Goal: Information Seeking & Learning: Check status

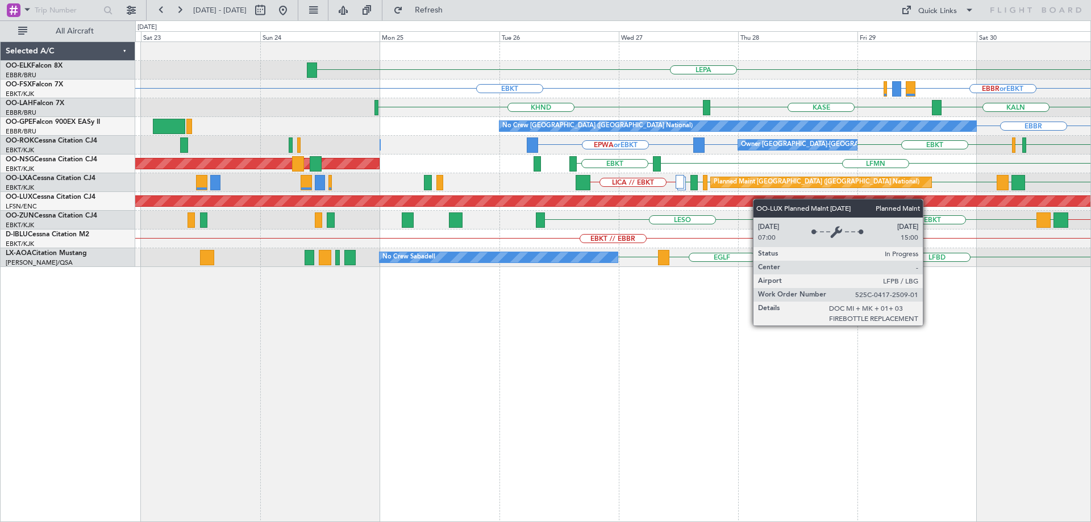
click at [837, 201] on div "LEPA [GEOGRAPHIC_DATA] EBBR or EBKT LIRZ or EBKT EBBR or EBKT EBKT LIRZ or EBKT…" at bounding box center [612, 154] width 955 height 225
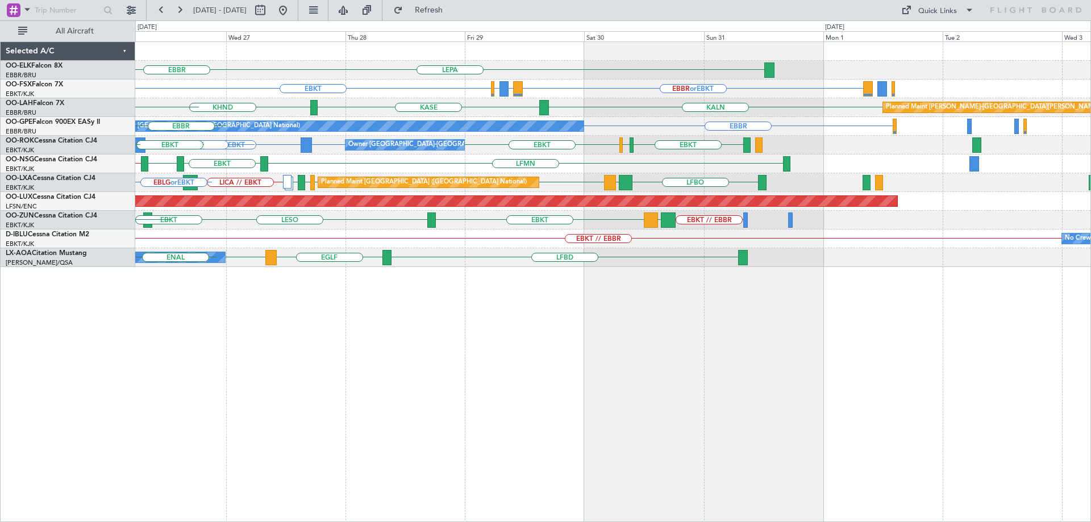
click at [136, 244] on div "LEPA [GEOGRAPHIC_DATA] EBBR or EBKT EBKT LIRZ or EBKT EBBR or EBKT KALN KHND [G…" at bounding box center [612, 154] width 955 height 225
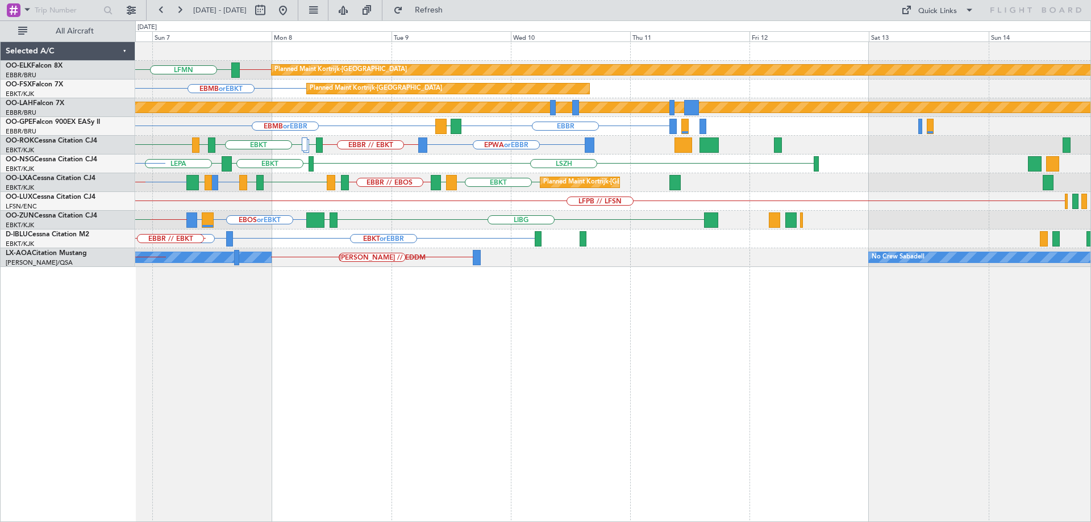
click at [1090, 195] on html "[DATE] - [DATE] Refresh Quick Links All Aircraft EBBR // EBKT LFMN Planned Main…" at bounding box center [545, 261] width 1091 height 522
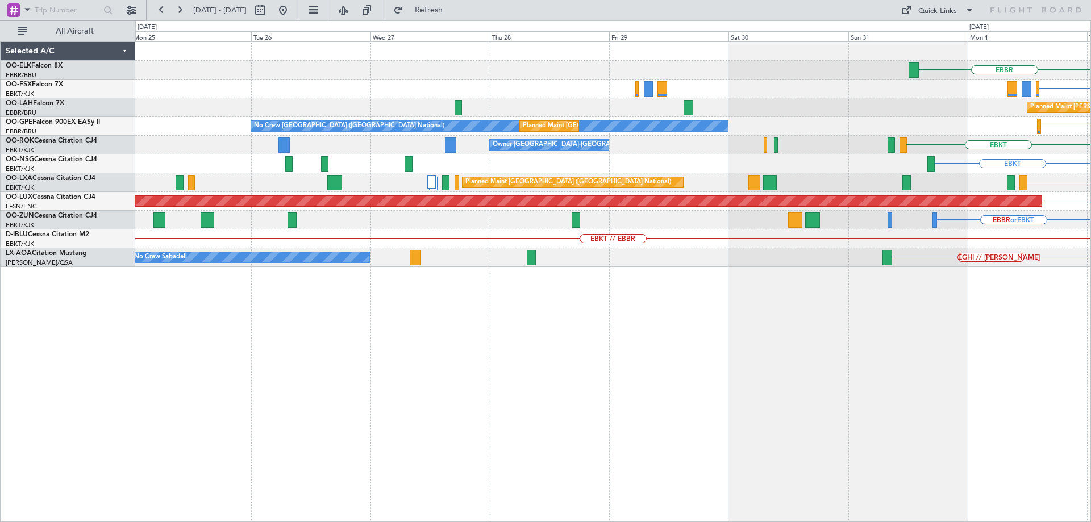
click at [689, 158] on div "EBBR EBKT Planned [GEOGRAPHIC_DATA][PERSON_NAME]-[GEOGRAPHIC_DATA][PERSON_NAME]…" at bounding box center [612, 154] width 955 height 225
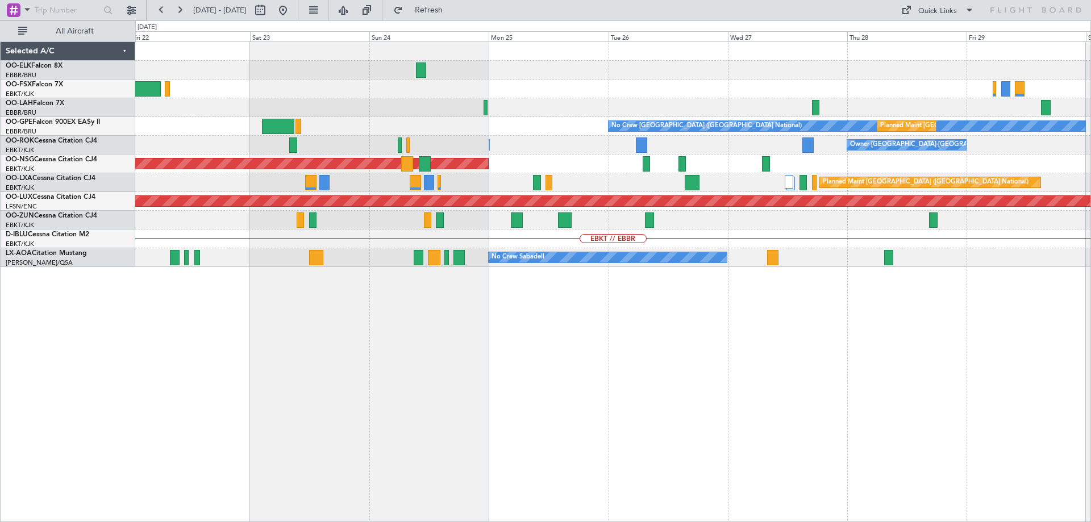
click at [601, 165] on div "Planned Maint [GEOGRAPHIC_DATA] ([GEOGRAPHIC_DATA]) EBKT" at bounding box center [612, 163] width 955 height 19
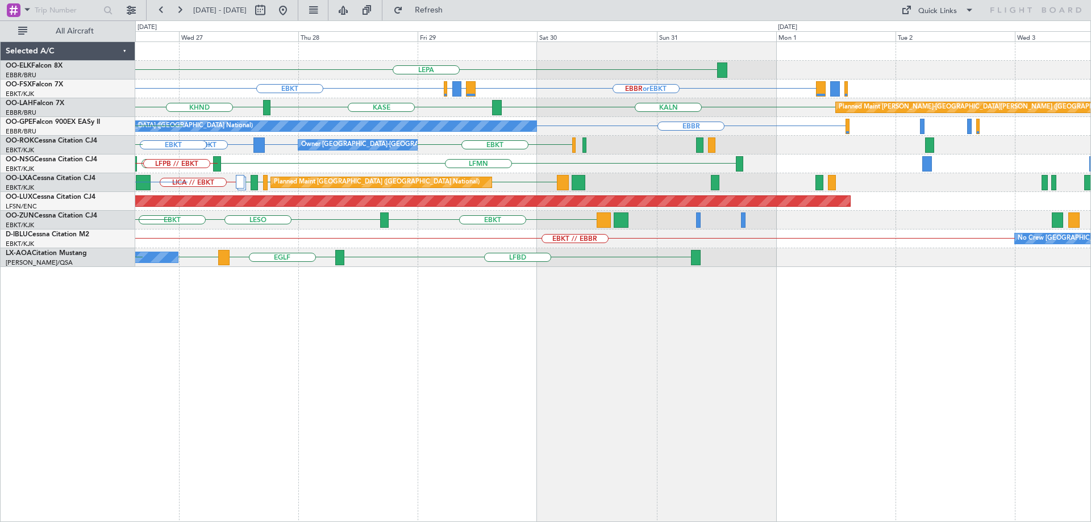
click at [302, 232] on div "LEPA EBBR or EBKT EBKT LIRZ or EBKT EBBR or EBKT KALN KHND [GEOGRAPHIC_DATA] Pl…" at bounding box center [612, 154] width 955 height 225
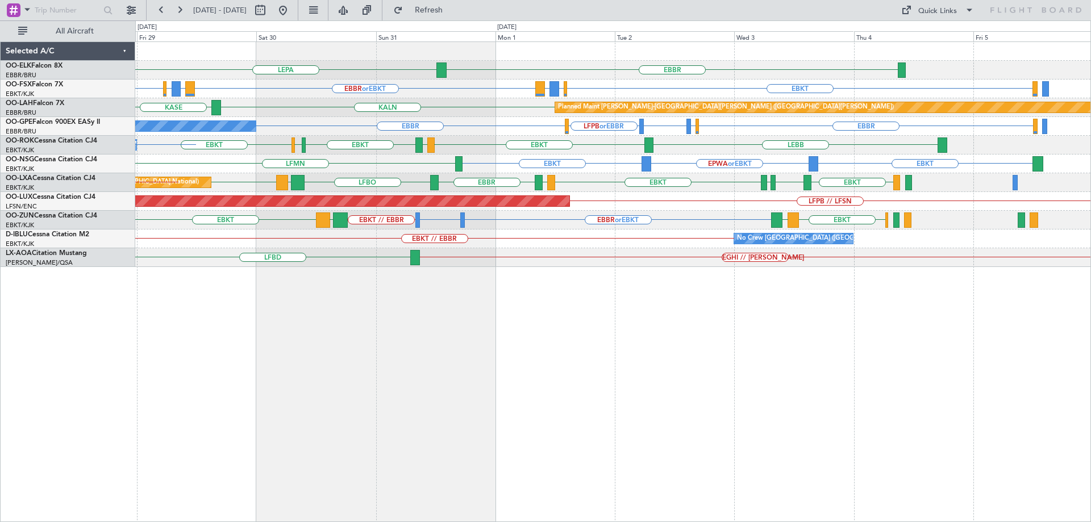
click at [553, 233] on div "EBBR LEPA EBKT EBBR or EBKT LIRZ or EBKT EBBR or EBKT EBKT LIRZ or EBKT EBBR or…" at bounding box center [612, 154] width 955 height 225
click at [924, 195] on div "EBBR LEPA LFMN EBKT EBBR or EBKT LIRZ or EBKT EBBR or EBKT EBMB or EBKT LSZH or…" at bounding box center [612, 154] width 955 height 225
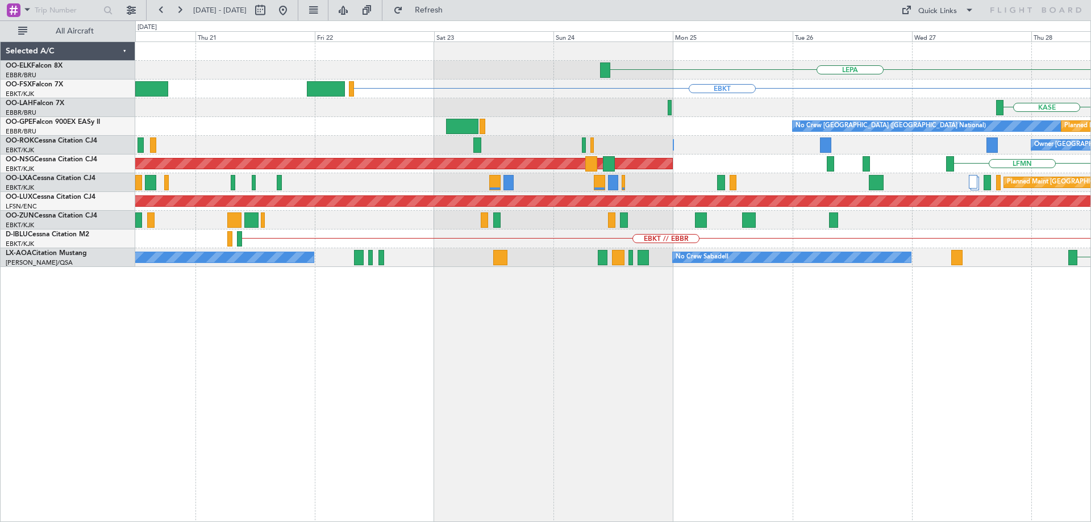
click at [770, 179] on div "Planned Maint Brussels (Brussels National) EBBR A/C Unavailable Brussels (Bruss…" at bounding box center [612, 182] width 955 height 19
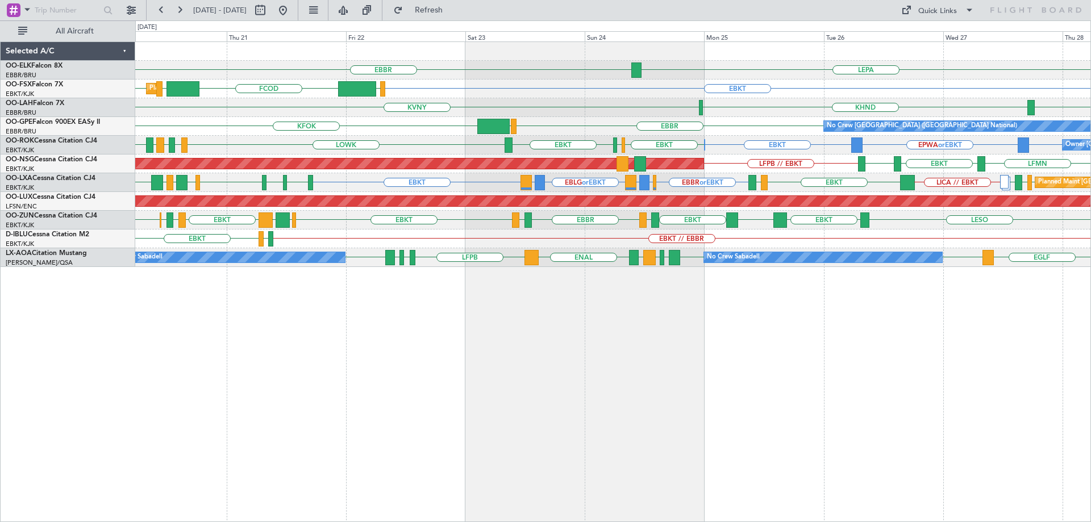
click at [1064, 182] on div "Planned Maint Brussels (Brussels National) EBBR or EBKT EBLG or EBKT LIRA or EB…" at bounding box center [612, 182] width 955 height 19
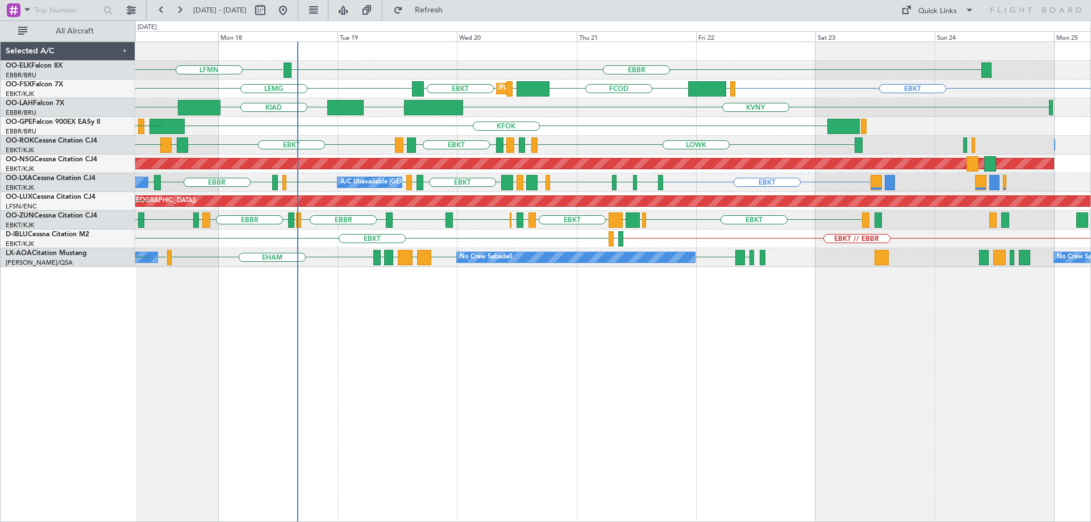
click at [614, 240] on div "EBBR LFMN EBBR EBKT EGGW FCOD LSGG EBKT LEMG Planned Maint Kortrijk-Wevelgem KV…" at bounding box center [612, 154] width 955 height 225
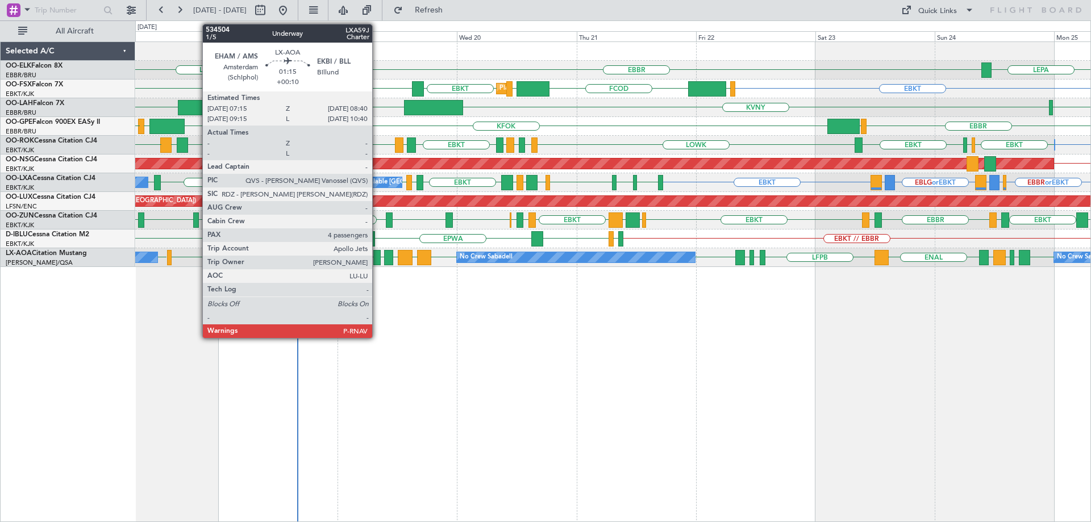
click at [377, 260] on div at bounding box center [376, 257] width 7 height 15
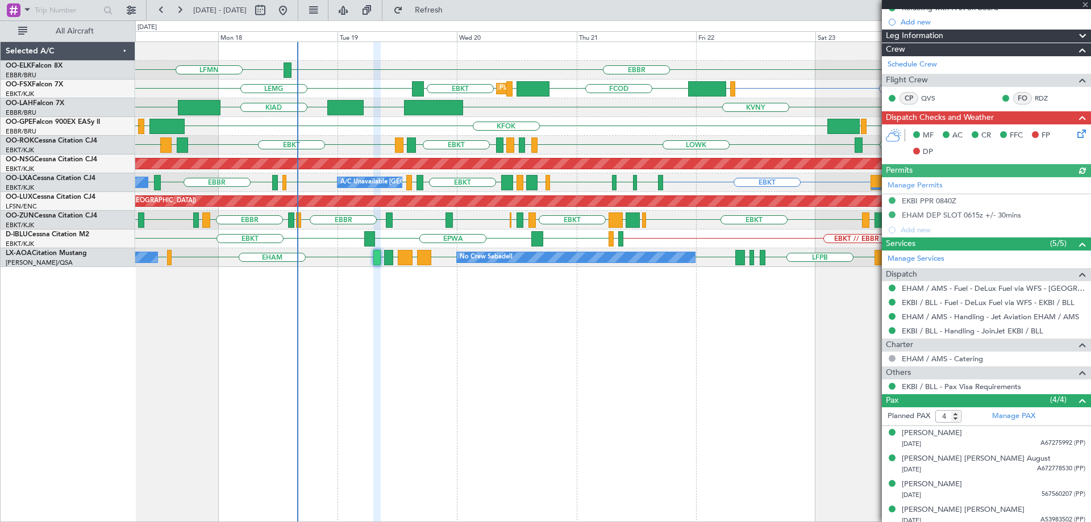
scroll to position [172, 0]
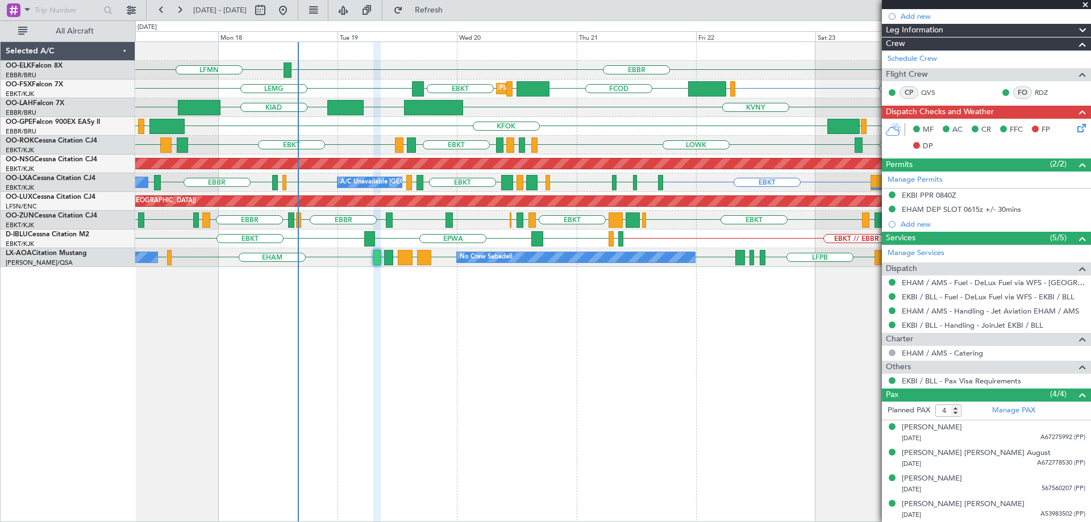
click at [1081, 3] on span at bounding box center [1084, 5] width 11 height 10
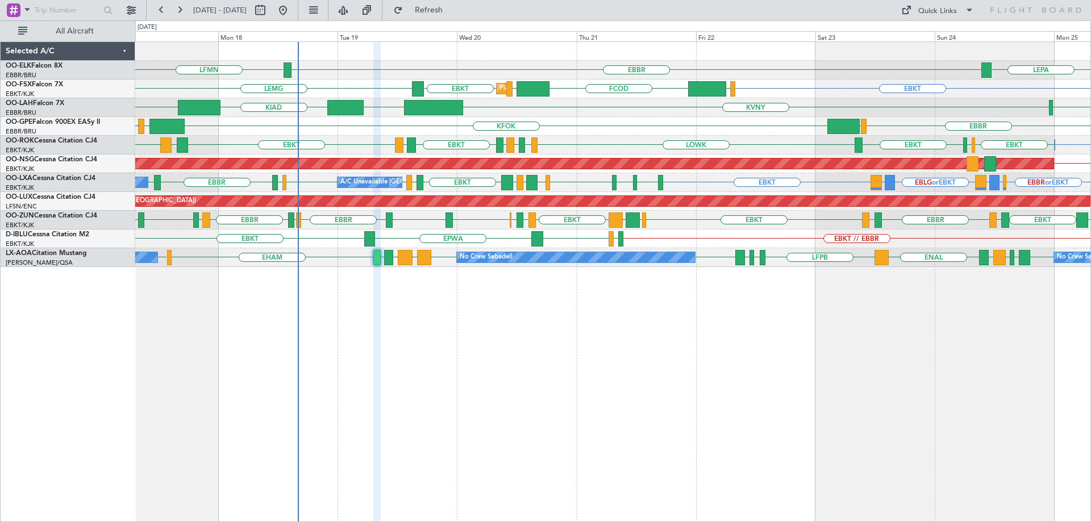
type input "0"
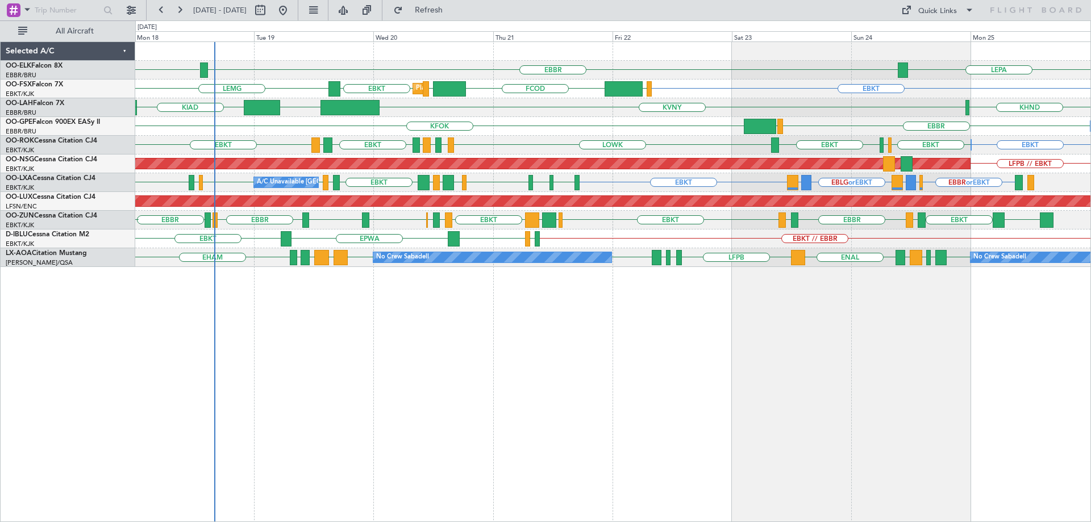
click at [832, 181] on div "EBBR or EBKT EBLG or EBKT LIRA or EBKT EBLG or EBKT LIRA or EBKT EBKT EDDG EDVK…" at bounding box center [612, 182] width 955 height 19
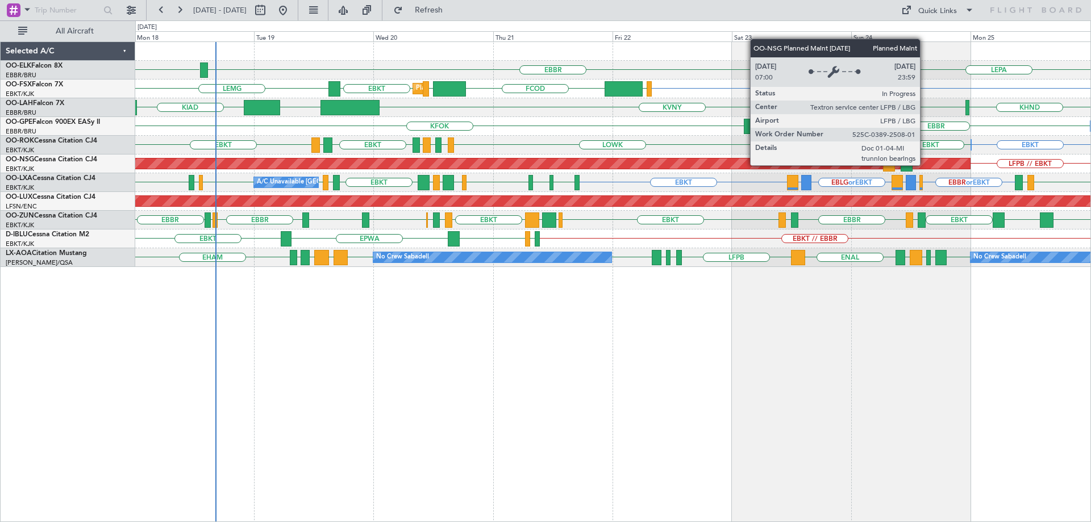
click at [467, 215] on div "EBBR LFMN LEPA EBKT EBKT LEMG EGGW FCOD LSGG Planned Maint Kortrijk-Wevelgem KV…" at bounding box center [612, 154] width 955 height 225
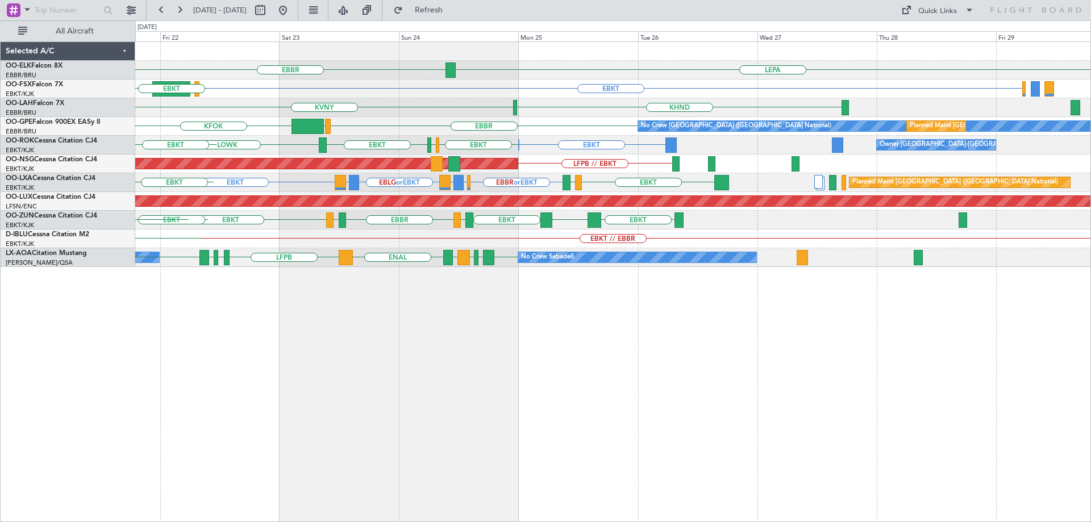
click at [339, 233] on div "EBBR LEPA EBKT EGGW FCOD LSGG Planned Maint Kortrijk-Wevelgem EBKT KVNY KHND KF…" at bounding box center [612, 154] width 955 height 225
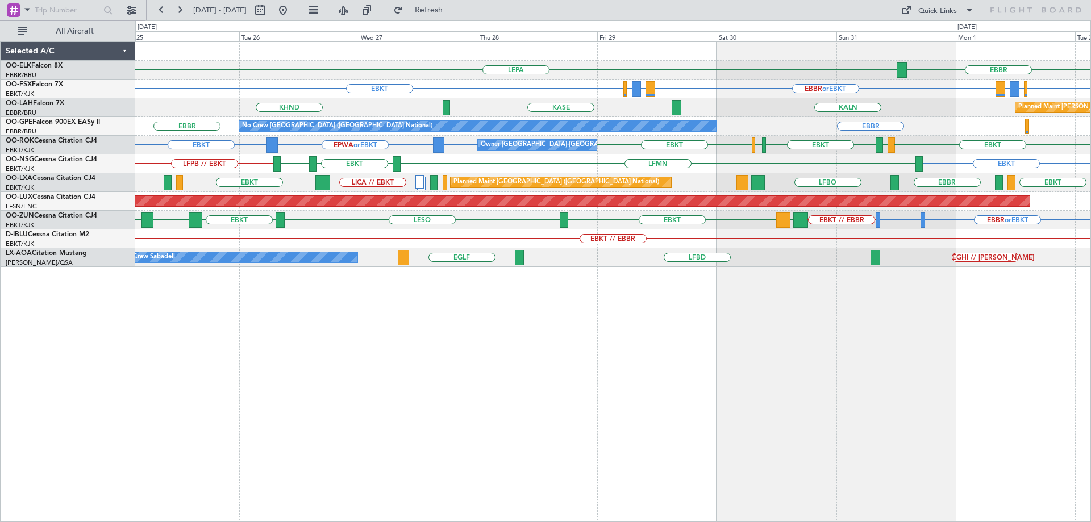
click at [924, 179] on div "EBBR or EBKT LRAR EBBR EBBR LFPB LIRS LIRS LICA // EBKT EBKT EIDW EBKT LFTH EBB…" at bounding box center [612, 182] width 955 height 19
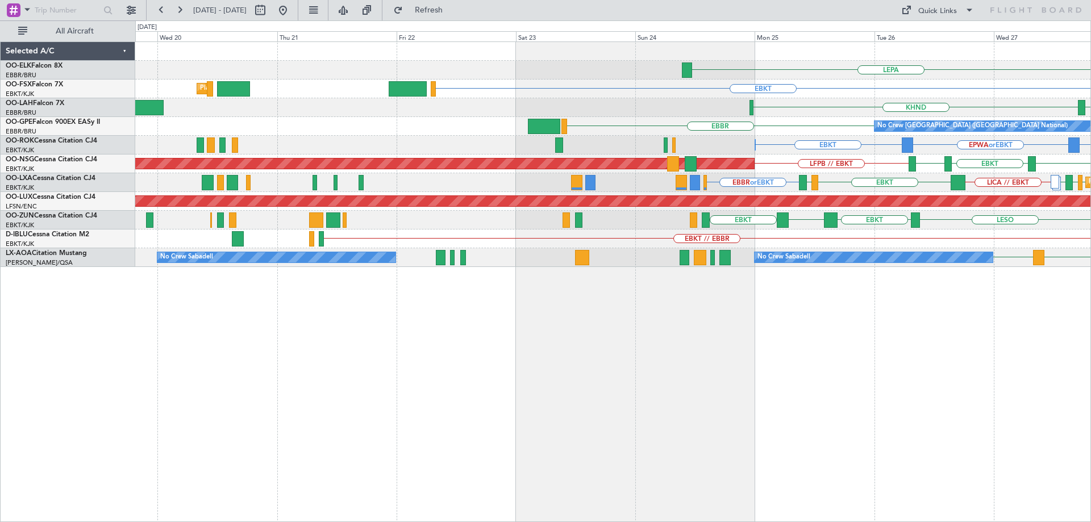
click at [938, 193] on div "Planned Maint [GEOGRAPHIC_DATA] ([GEOGRAPHIC_DATA])" at bounding box center [612, 201] width 955 height 19
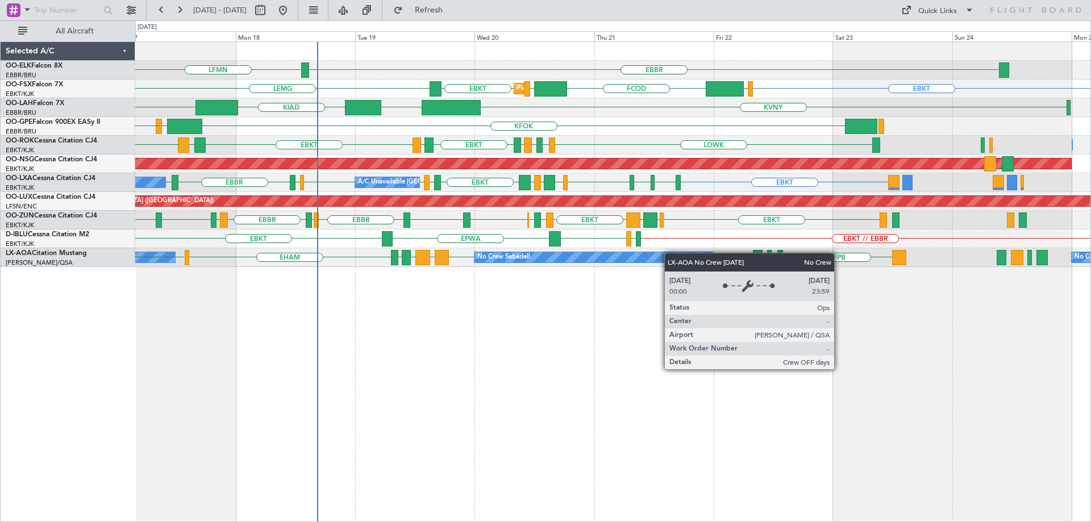
click at [628, 255] on div "EBBR LFMN EBBR Planned Maint Kortrijk-Wevelgem EBKT EBKT LEMG EGGW FCOD LSGG KV…" at bounding box center [612, 154] width 955 height 225
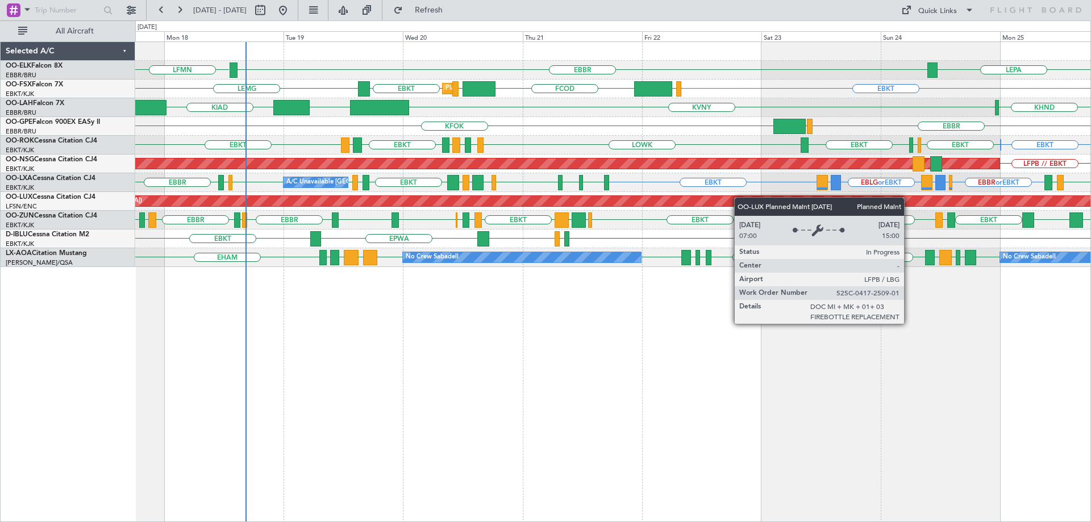
click at [578, 202] on div "EBBR LFMN LEPA Planned Maint Kortrijk-Wevelgem EBKT EBKT LEMG EGGW FCOD LSGG KV…" at bounding box center [612, 154] width 955 height 225
